Goal: Transaction & Acquisition: Purchase product/service

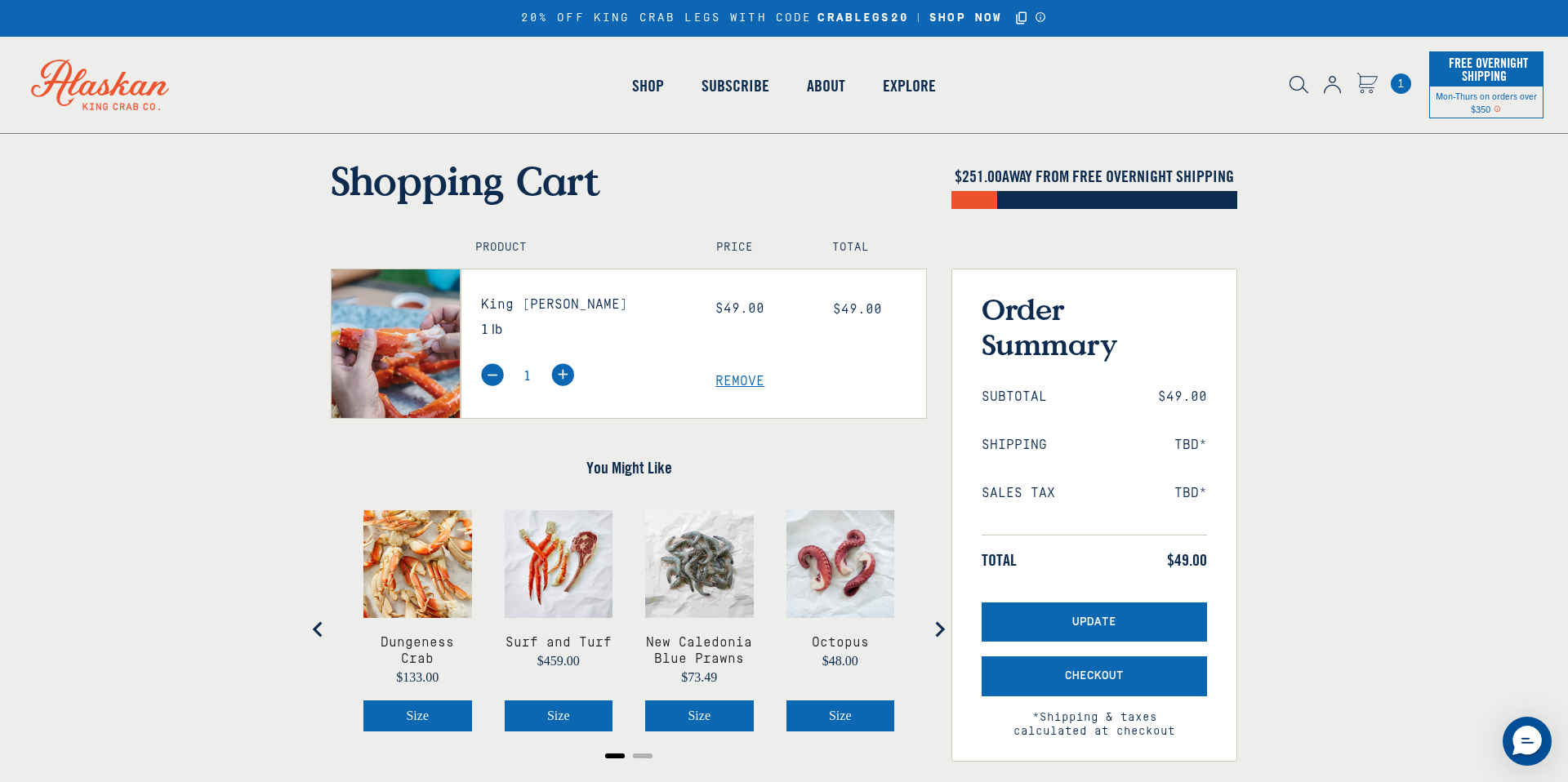
click at [1407, 89] on span "1" at bounding box center [1401, 83] width 21 height 21
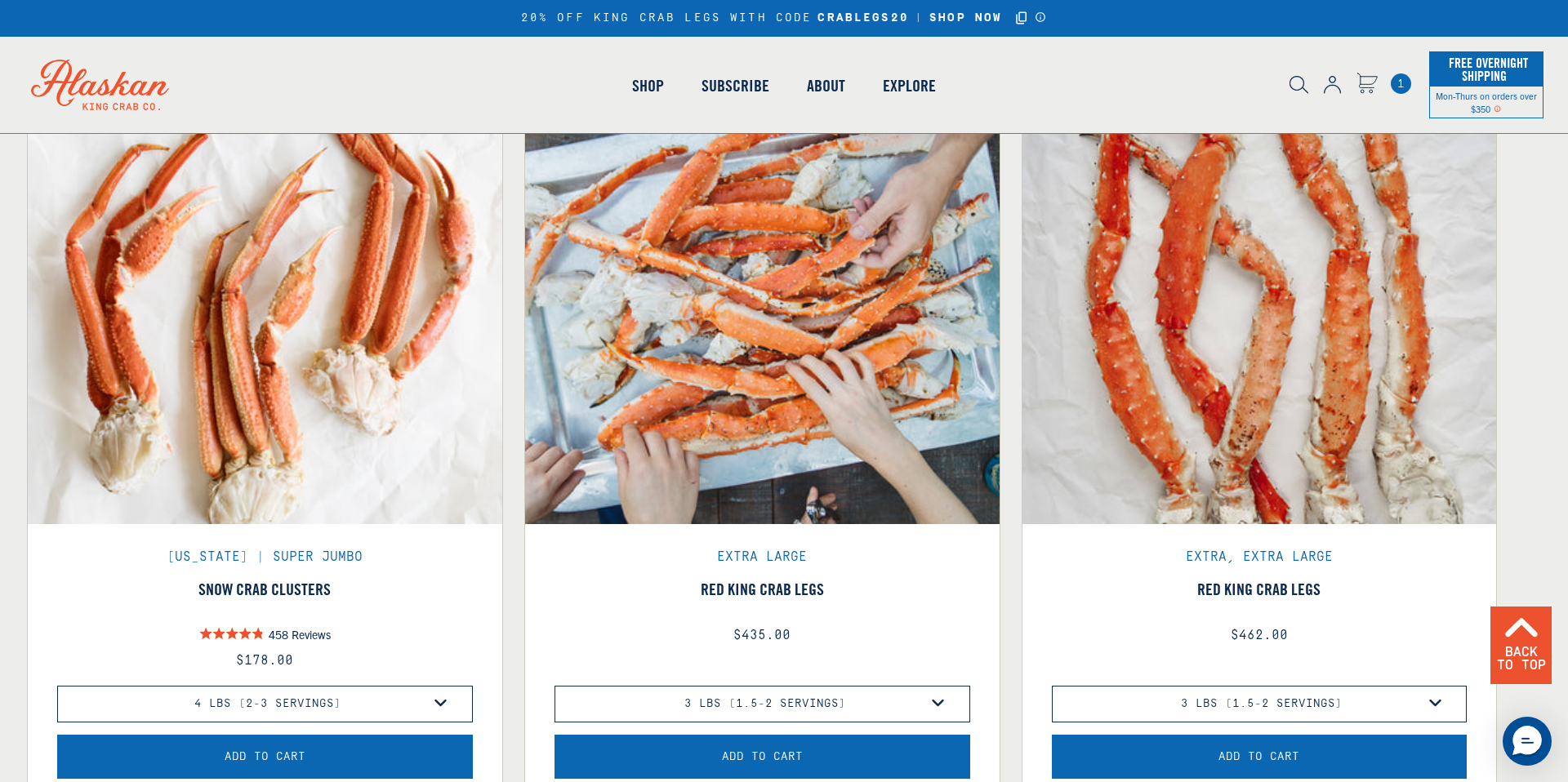
scroll to position [952, 0]
